Goal: Transaction & Acquisition: Purchase product/service

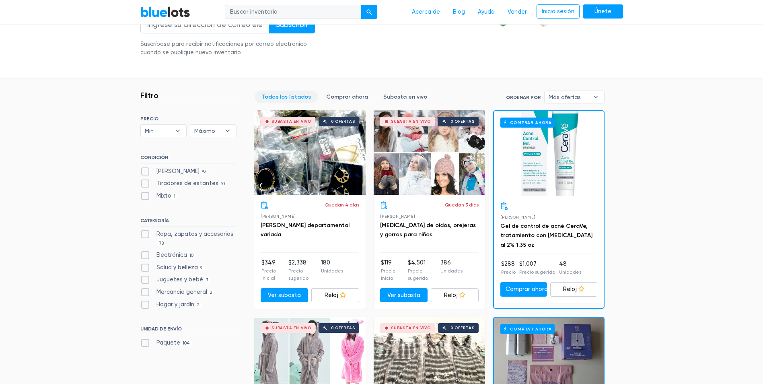
scroll to position [201, 0]
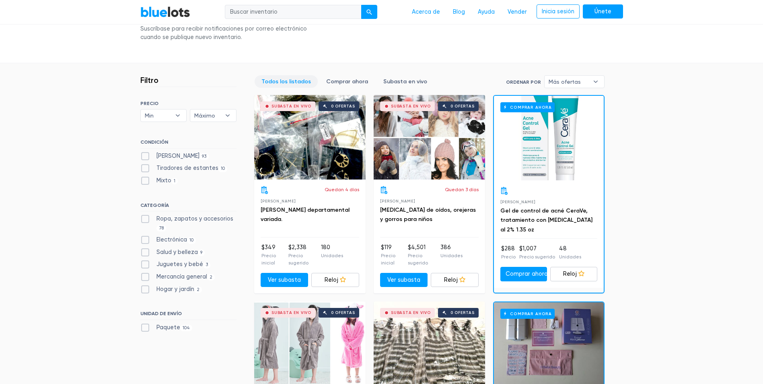
click at [172, 242] on font "Electrónica" at bounding box center [171, 239] width 31 height 7
click at [146, 241] on input "Electrónica 10" at bounding box center [142, 237] width 5 height 5
checkbox input "true"
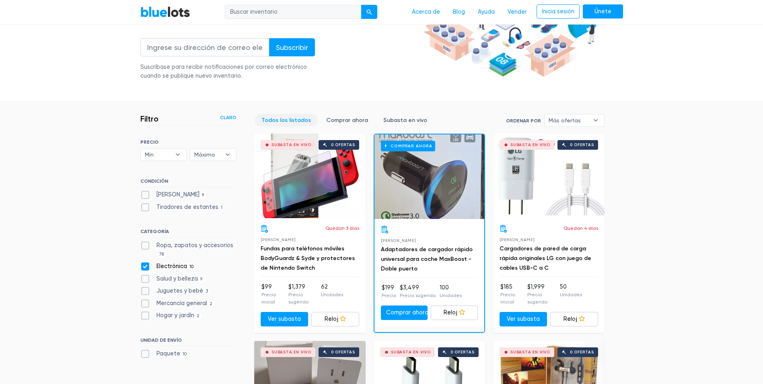
scroll to position [163, 0]
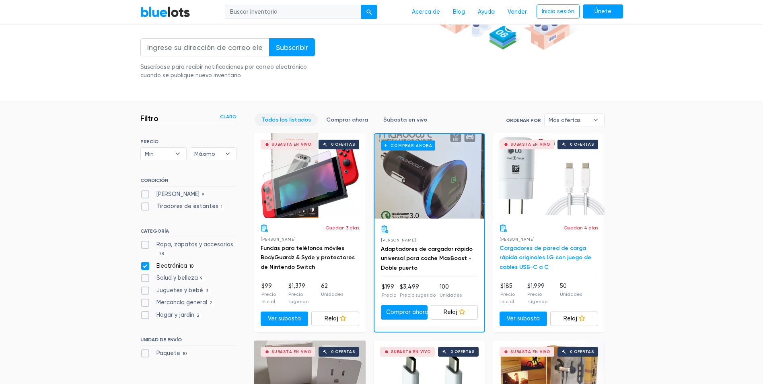
click at [529, 248] on link "Cargadores de pared de carga rápida originales LG con juego de cables USB-C a C" at bounding box center [546, 258] width 92 height 26
